Goal: Task Accomplishment & Management: Manage account settings

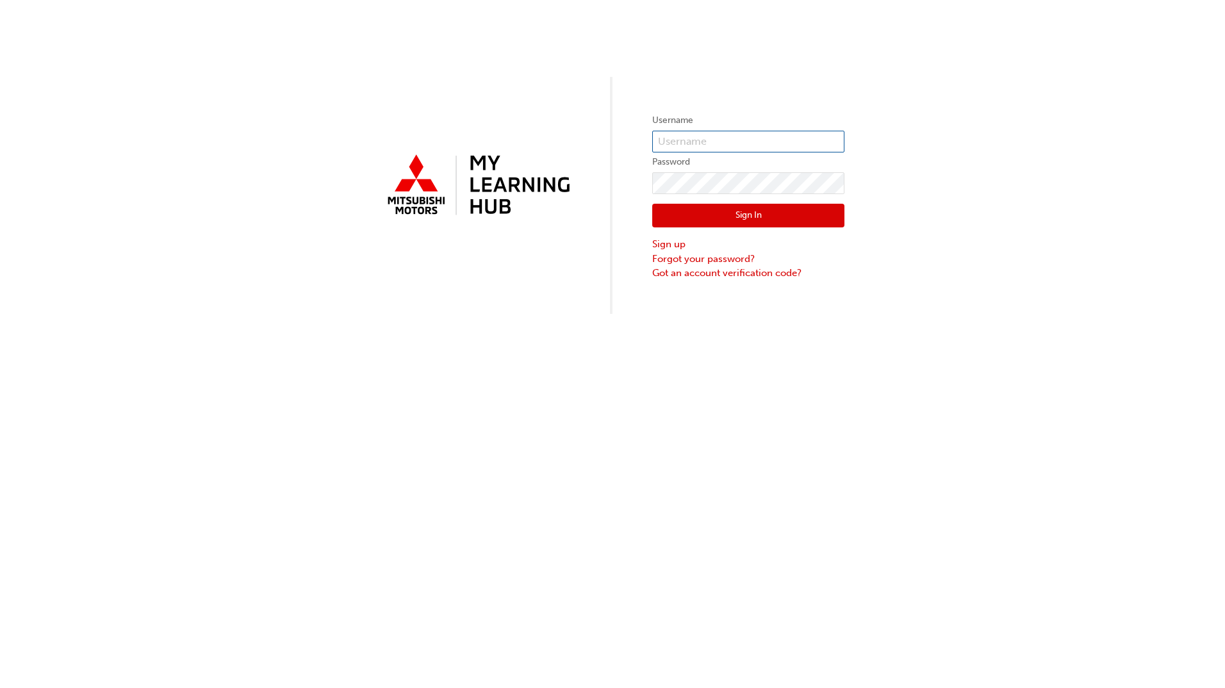
click at [703, 142] on input "text" at bounding box center [748, 142] width 192 height 22
click at [689, 140] on input "text" at bounding box center [748, 142] width 192 height 22
paste input "5707931"
type input "0005707931"
drag, startPoint x: 582, startPoint y: 331, endPoint x: 611, endPoint y: 295, distance: 46.9
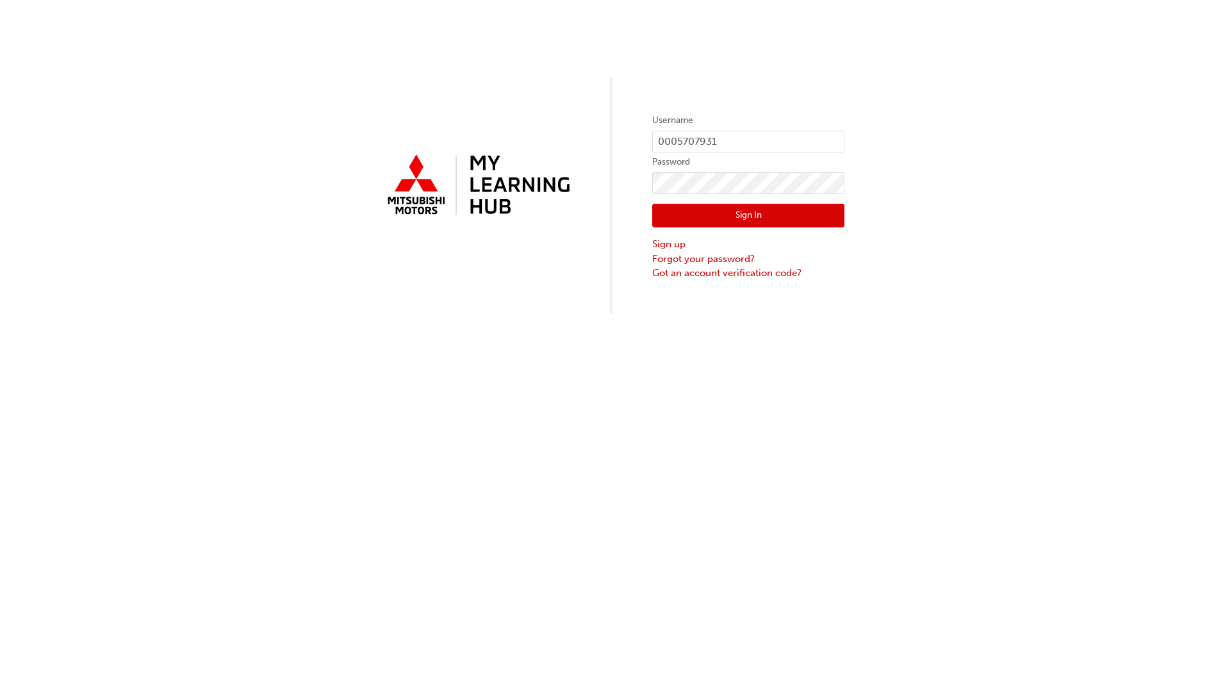
click at [582, 331] on div "Username 0005707931 Password Sign In Sign up Forgot your password? Got an accou…" at bounding box center [612, 344] width 1225 height 688
click at [698, 259] on link "Forgot your password?" at bounding box center [748, 259] width 192 height 15
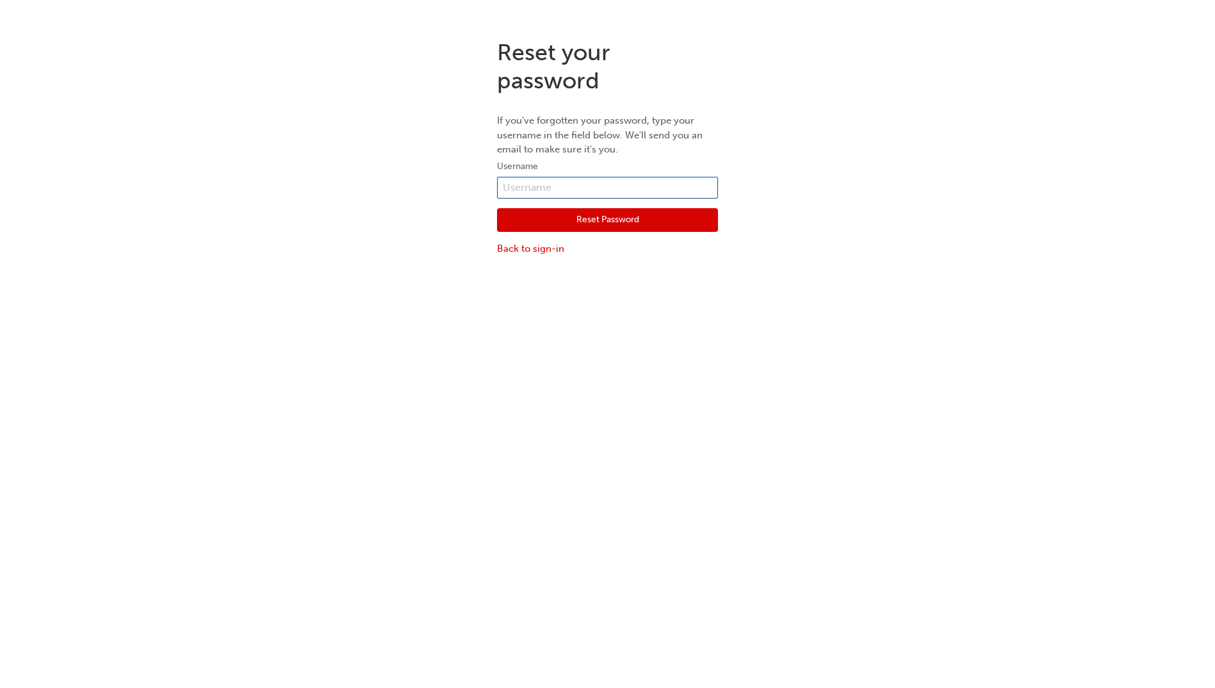
click at [520, 189] on input "text" at bounding box center [607, 188] width 221 height 22
type input "0005707931"
click at [541, 220] on button "Reset Password" at bounding box center [607, 220] width 221 height 24
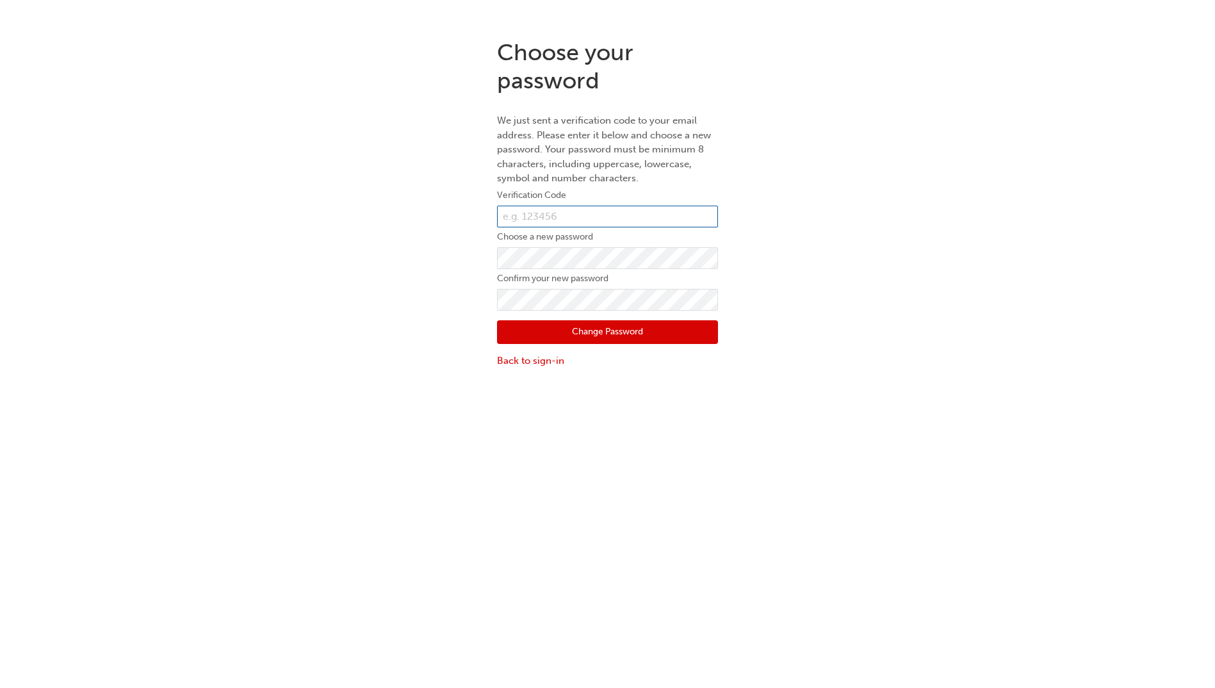
click at [552, 216] on input "text" at bounding box center [607, 217] width 221 height 22
paste input "761501"
type input "761501"
drag, startPoint x: 533, startPoint y: 570, endPoint x: 518, endPoint y: 521, distance: 51.1
click at [533, 570] on div "Choose your password We just sent a verification code to your email address. Pl…" at bounding box center [607, 373] width 1215 height 688
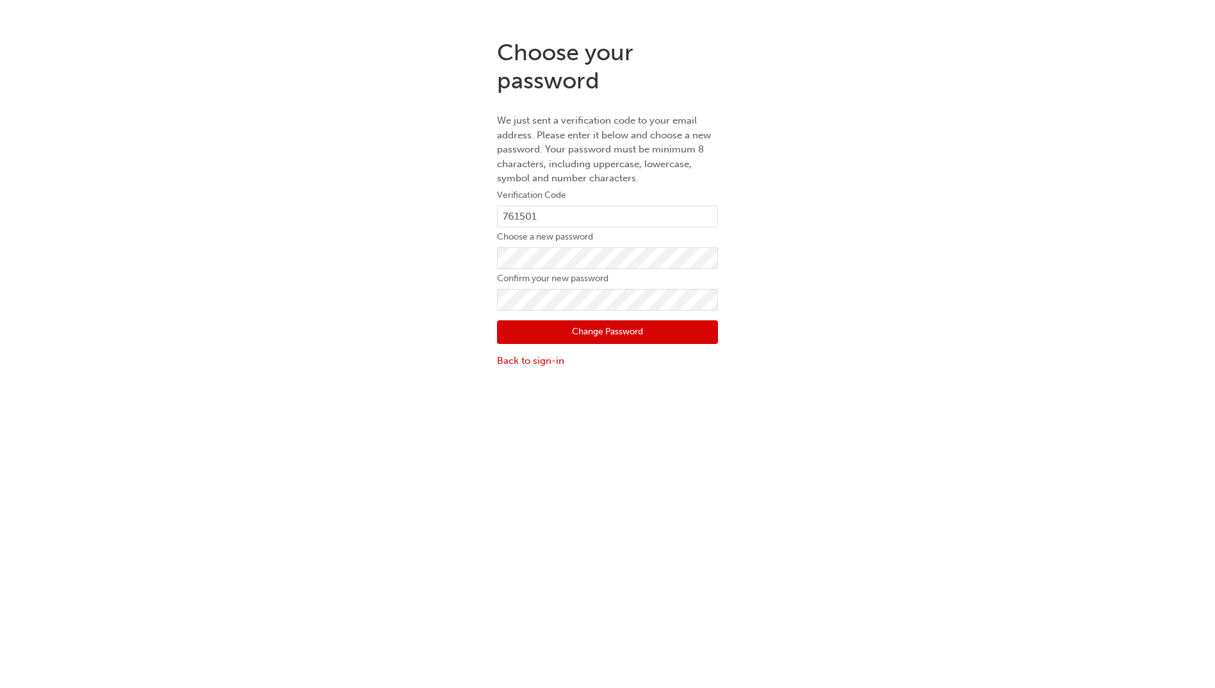
click at [645, 335] on button "Change Password" at bounding box center [607, 332] width 221 height 24
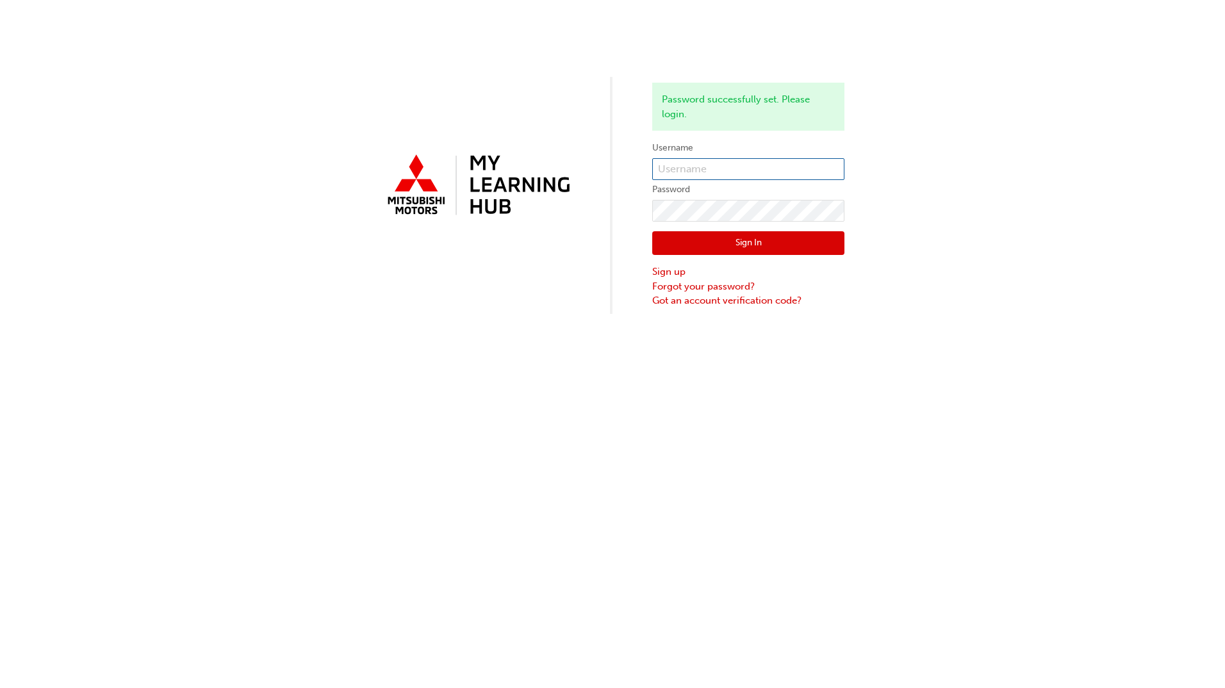
click at [716, 172] on input "text" at bounding box center [748, 169] width 192 height 22
paste input "5707931"
type input "5707931"
click at [742, 242] on button "Sign In" at bounding box center [748, 243] width 192 height 24
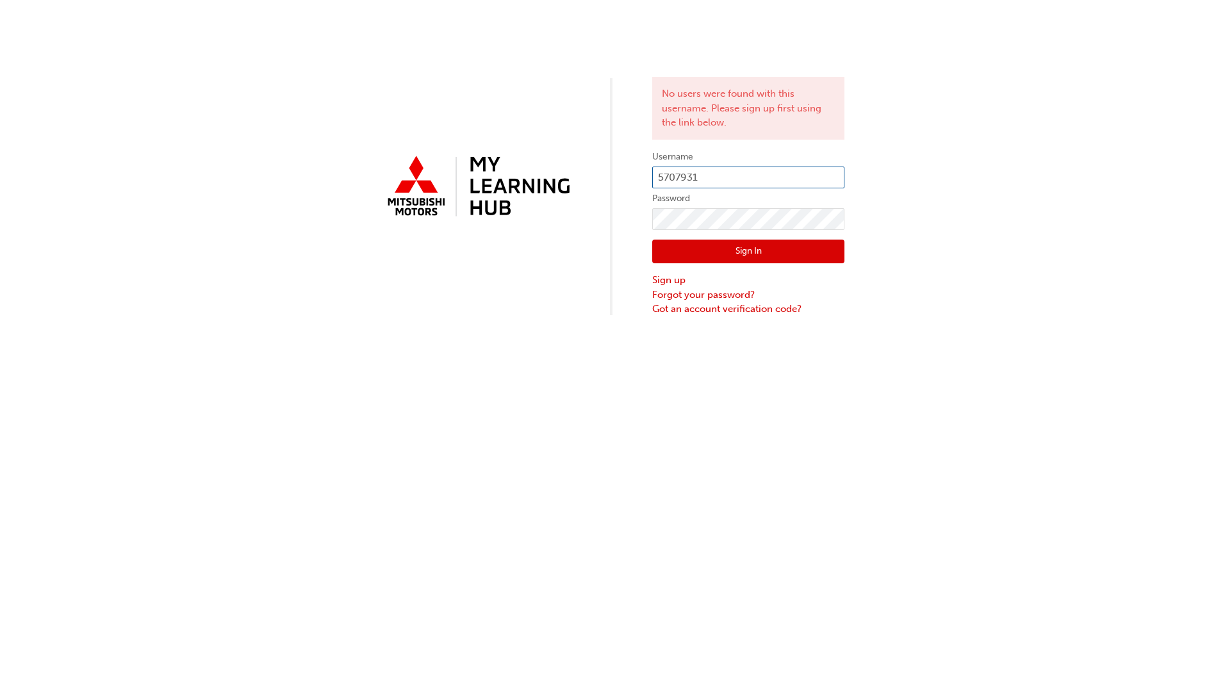
click at [657, 179] on input "5707931" at bounding box center [748, 178] width 192 height 22
type input "0005707931"
click at [758, 240] on button "Sign In" at bounding box center [748, 252] width 192 height 24
